Goal: Check status: Check status

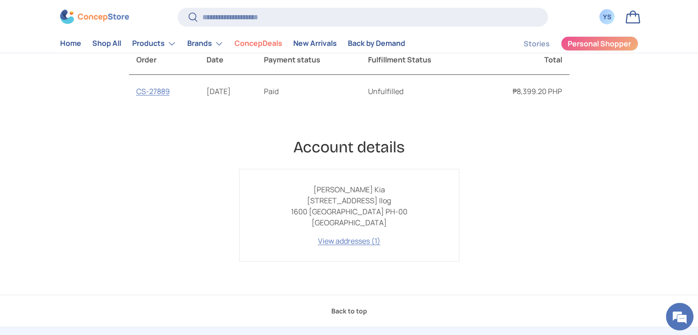
scroll to position [168, 0]
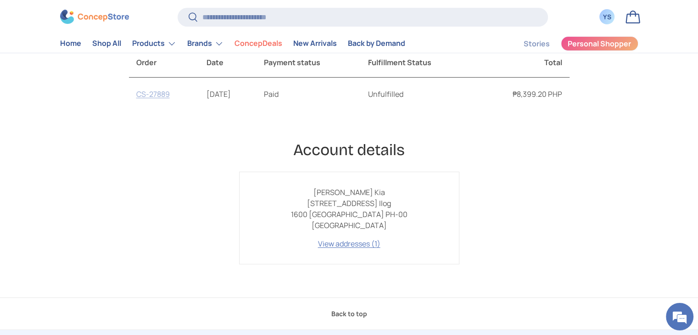
click at [159, 93] on link "CS-27889" at bounding box center [153, 94] width 34 height 10
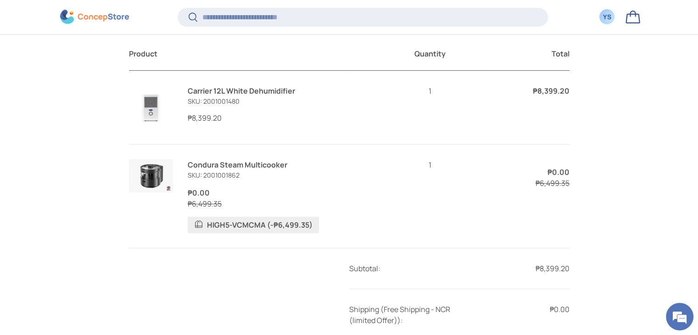
scroll to position [375, 0]
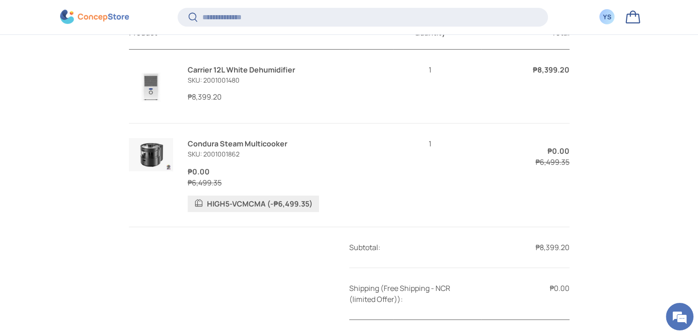
click at [218, 149] on link "Condura Steam Multicooker" at bounding box center [238, 144] width 100 height 10
click at [233, 75] on link "Carrier 12L White Dehumidifier" at bounding box center [241, 70] width 107 height 10
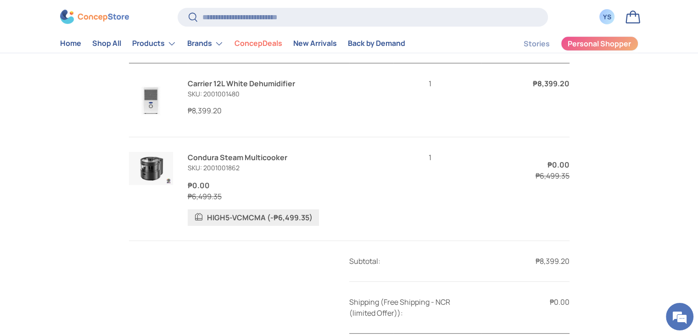
scroll to position [338, 0]
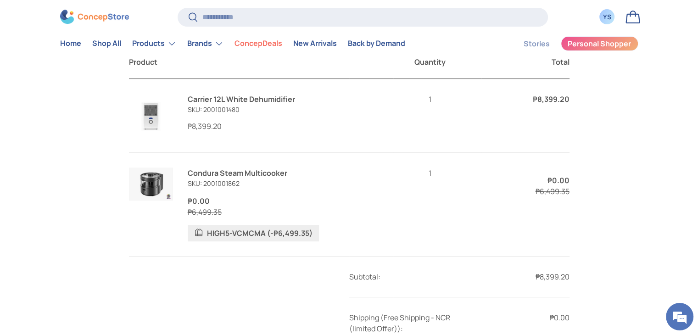
click at [252, 178] on link "Condura Steam Multicooker" at bounding box center [238, 173] width 100 height 10
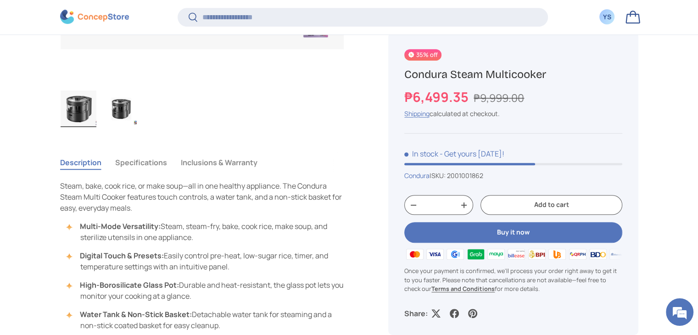
scroll to position [595, 0]
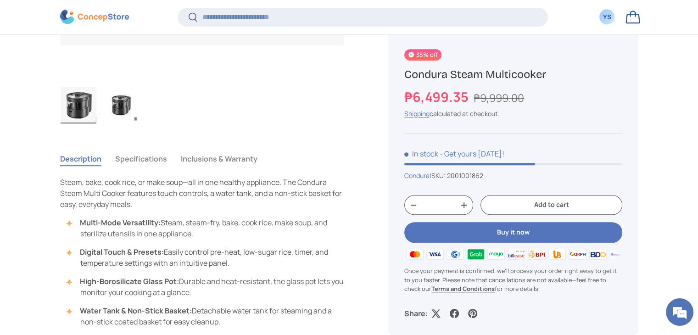
click at [153, 161] on button "Specifications" at bounding box center [141, 158] width 52 height 21
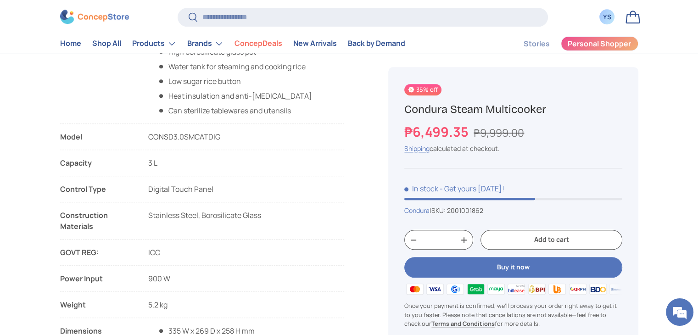
scroll to position [734, 0]
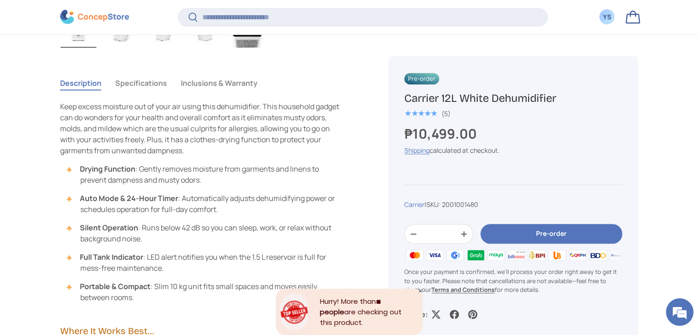
scroll to position [551, 0]
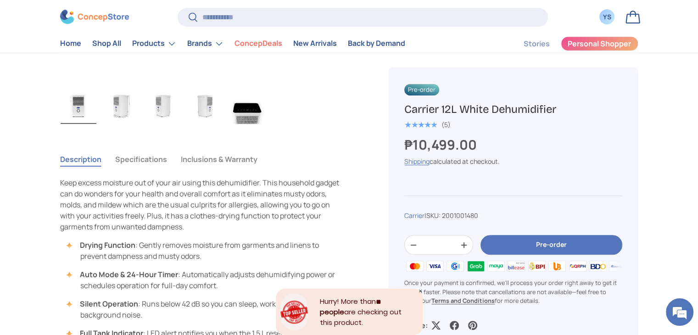
click at [141, 160] on button "Specifications" at bounding box center [141, 159] width 52 height 21
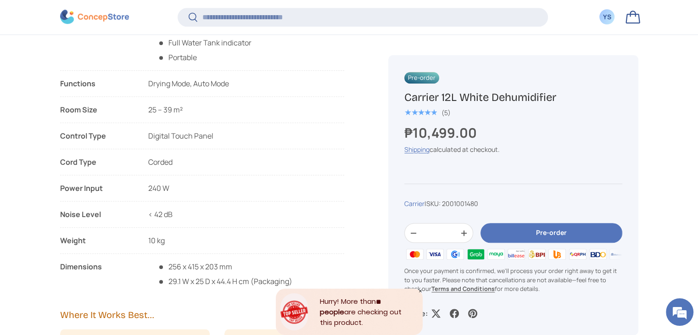
scroll to position [0, 0]
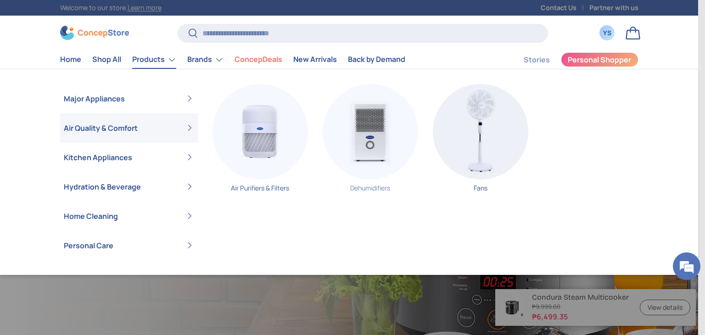
click at [375, 190] on link "Dehumidifiers" at bounding box center [370, 141] width 95 height 115
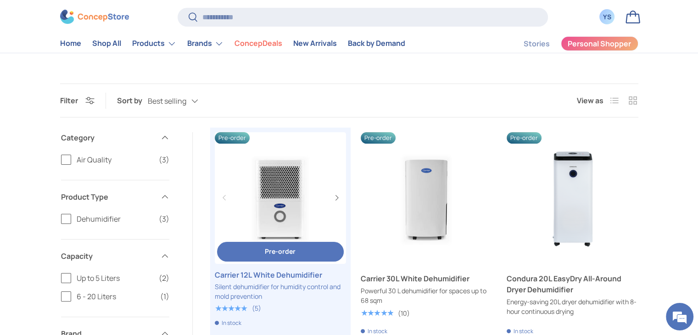
click at [296, 276] on link "Carrier 12L White Dehumidifier" at bounding box center [280, 274] width 131 height 11
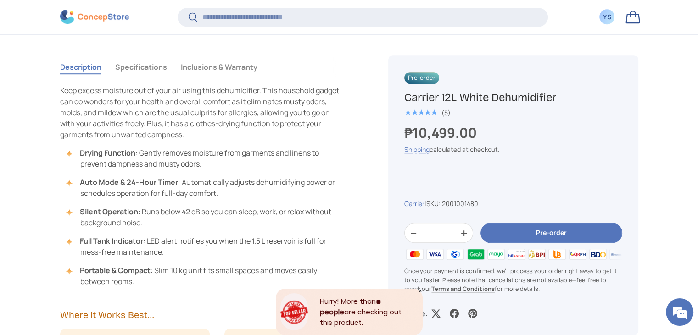
click at [141, 68] on button "Specifications" at bounding box center [141, 66] width 52 height 21
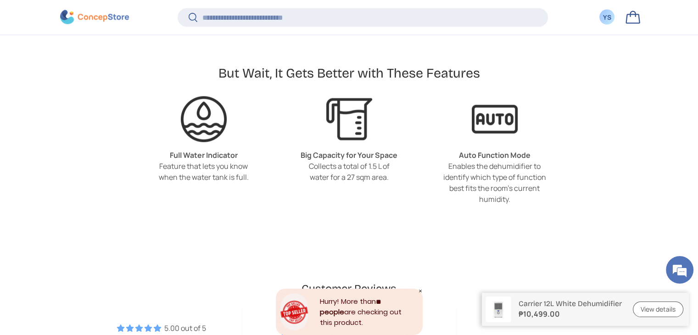
scroll to position [2109, 0]
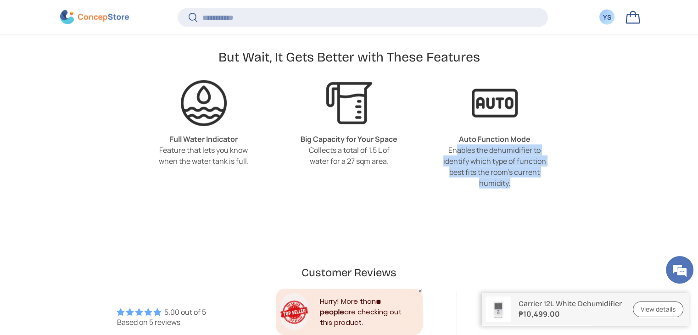
drag, startPoint x: 457, startPoint y: 133, endPoint x: 543, endPoint y: 164, distance: 91.9
click at [543, 164] on div "Enables the dehumidifier to identify which type of function best fits the room'…" at bounding box center [494, 167] width 103 height 44
click at [474, 171] on div "Enables the dehumidifier to identify which type of function best fits the room'…" at bounding box center [494, 167] width 103 height 44
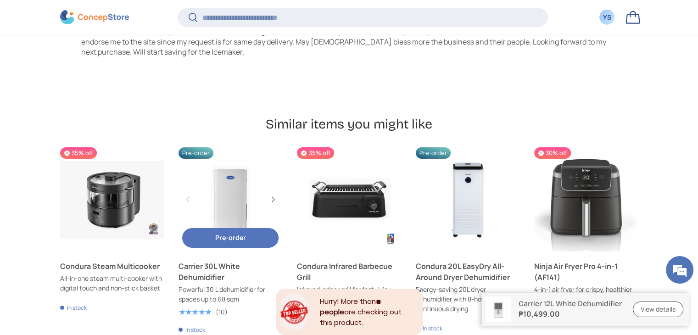
scroll to position [2935, 0]
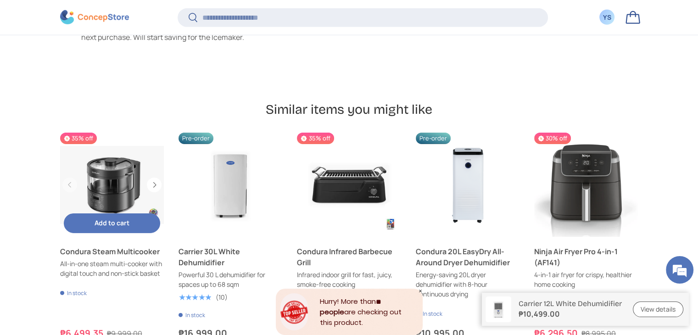
click at [135, 246] on link "Condura Steam Multicooker" at bounding box center [112, 251] width 104 height 11
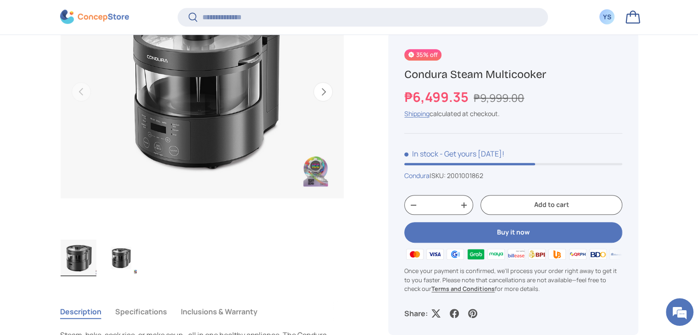
scroll to position [457, 0]
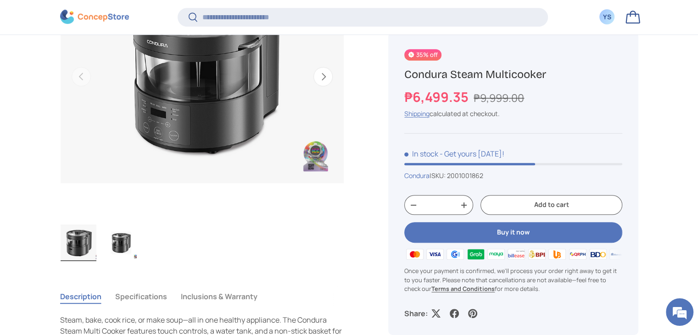
click at [124, 240] on img "Gallery Viewer" at bounding box center [121, 242] width 36 height 37
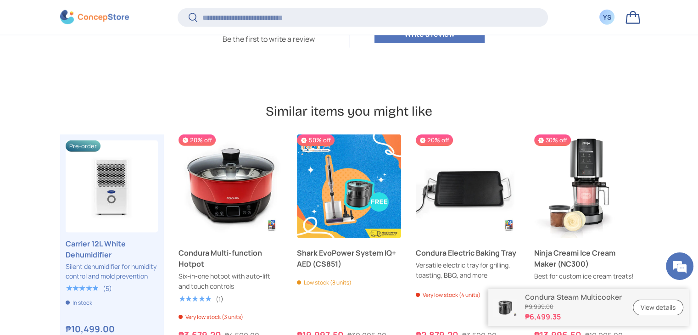
scroll to position [2293, 0]
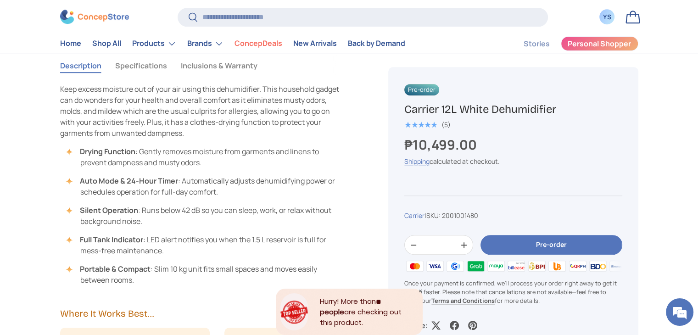
scroll to position [415, 0]
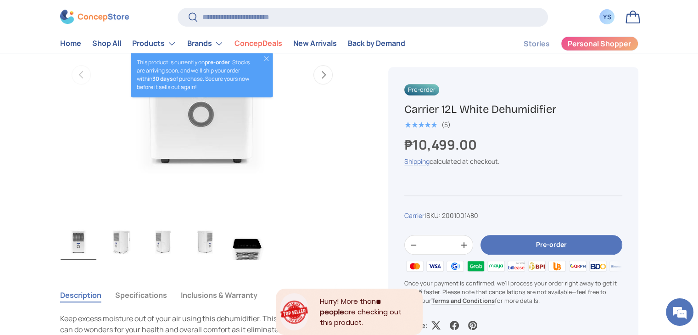
drag, startPoint x: 137, startPoint y: 292, endPoint x: 109, endPoint y: 288, distance: 28.3
click at [137, 292] on button "Specifications" at bounding box center [141, 295] width 52 height 21
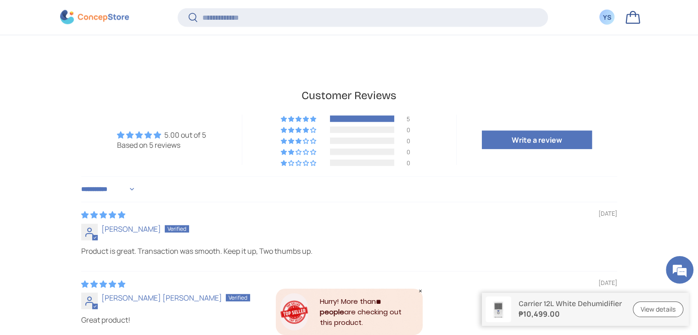
scroll to position [2340, 0]
